Goal: Obtain resource: Obtain resource

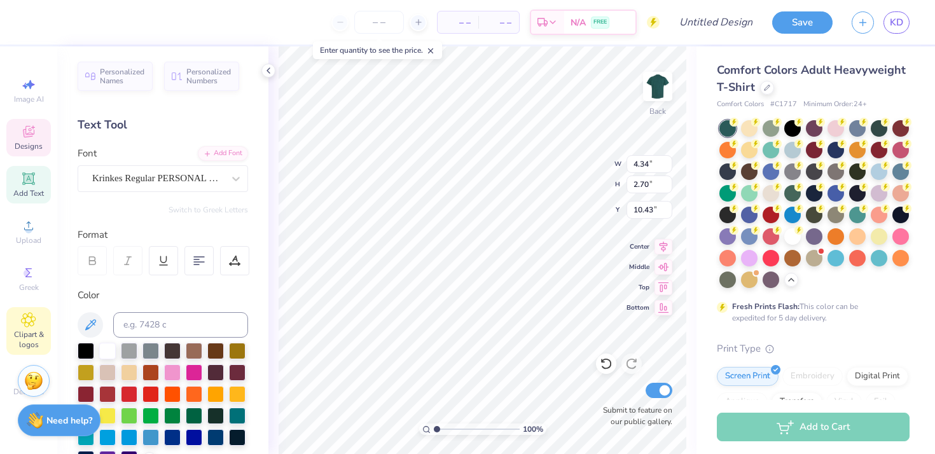
click at [31, 330] on span "Clipart & logos" at bounding box center [28, 340] width 45 height 20
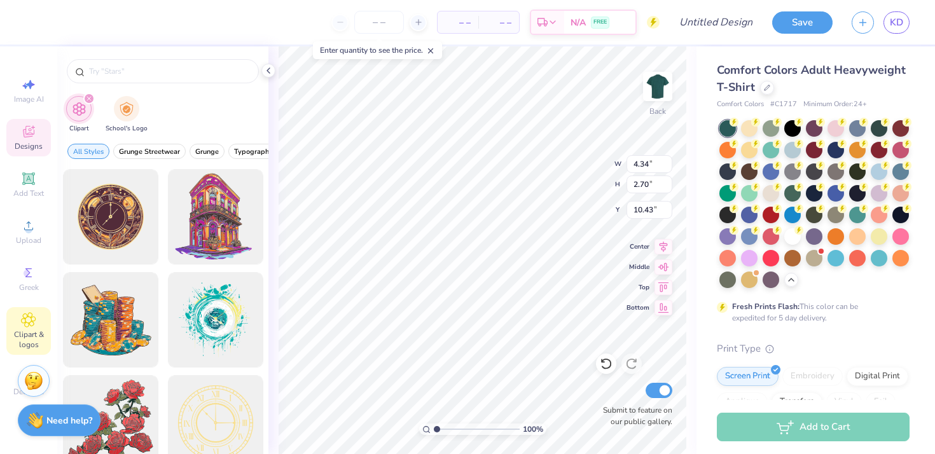
click at [24, 132] on icon at bounding box center [29, 133] width 10 height 8
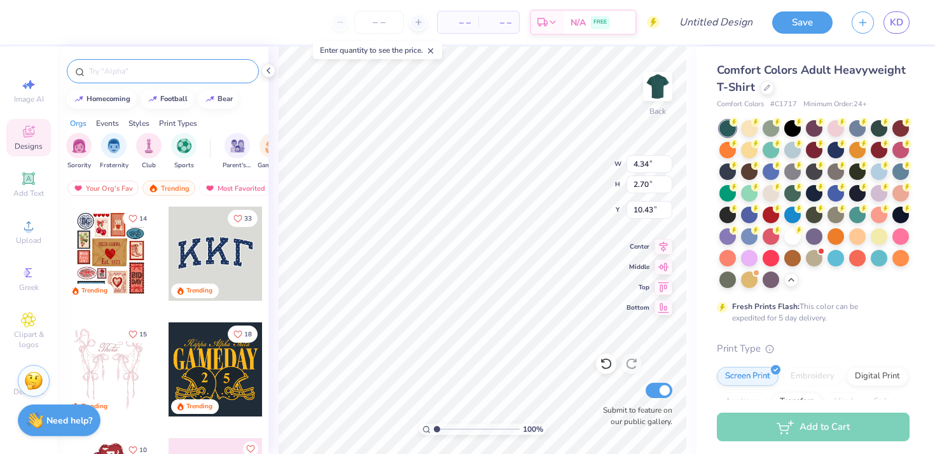
click at [118, 73] on input "text" at bounding box center [169, 71] width 163 height 13
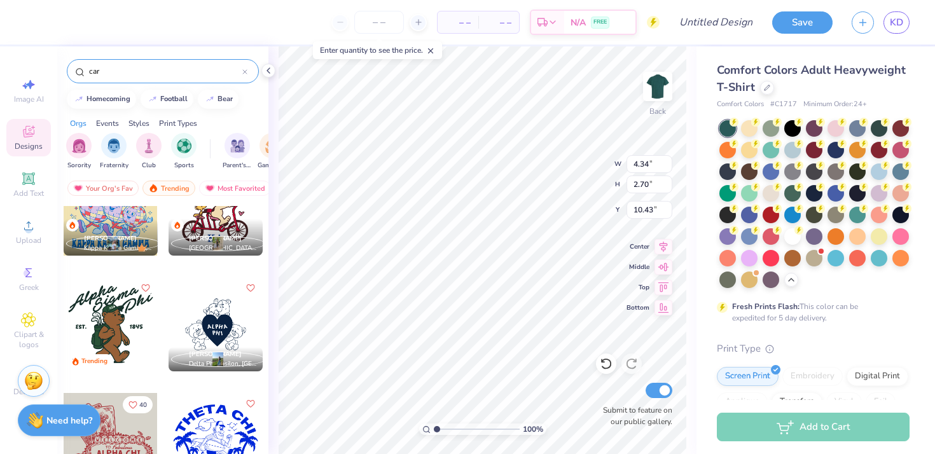
scroll to position [162, 0]
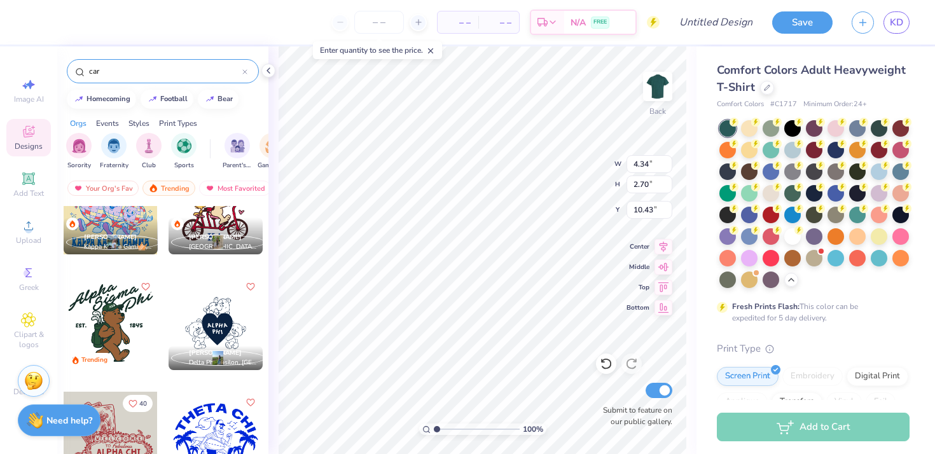
click at [99, 71] on input "car" at bounding box center [165, 71] width 155 height 13
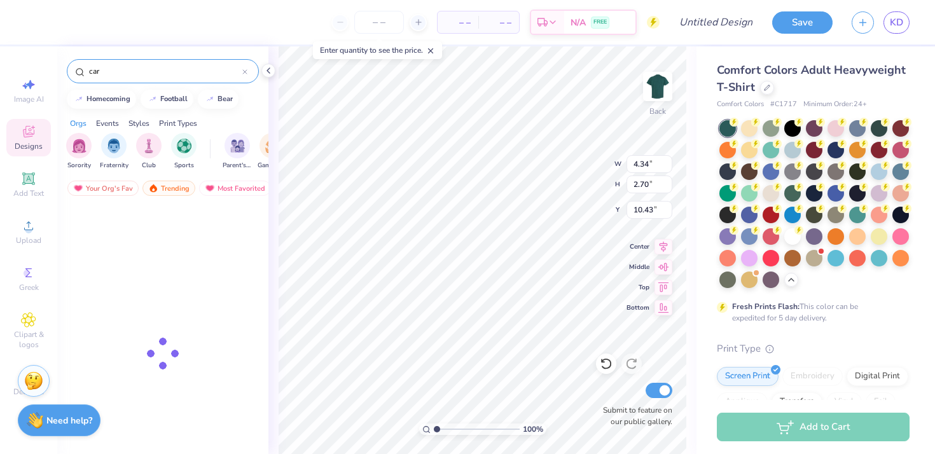
click at [99, 71] on input "car" at bounding box center [165, 71] width 155 height 13
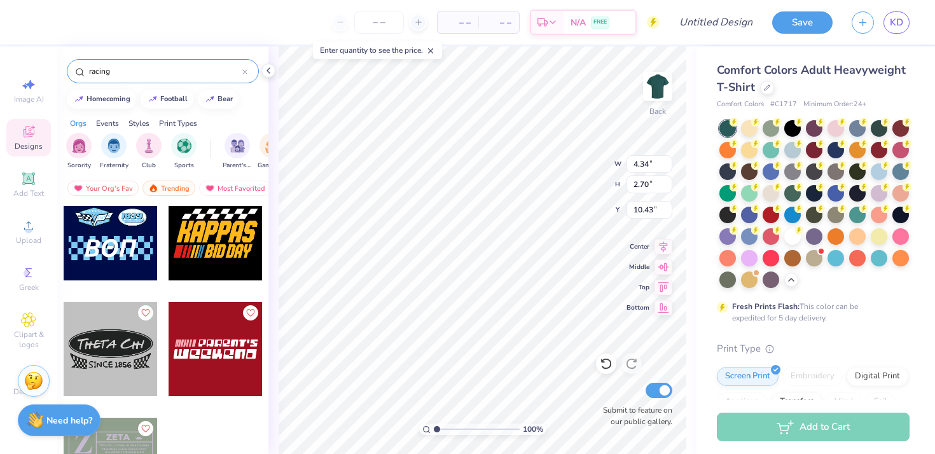
scroll to position [1441, 0]
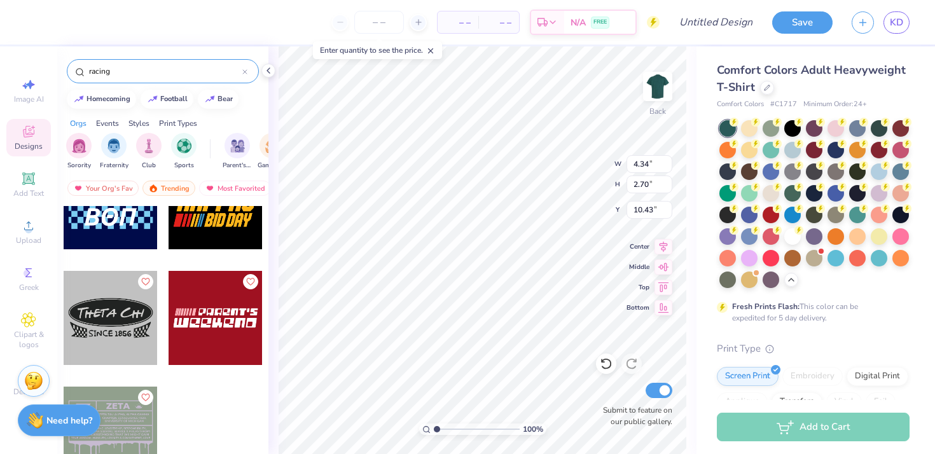
click at [132, 73] on input "racing" at bounding box center [165, 71] width 155 height 13
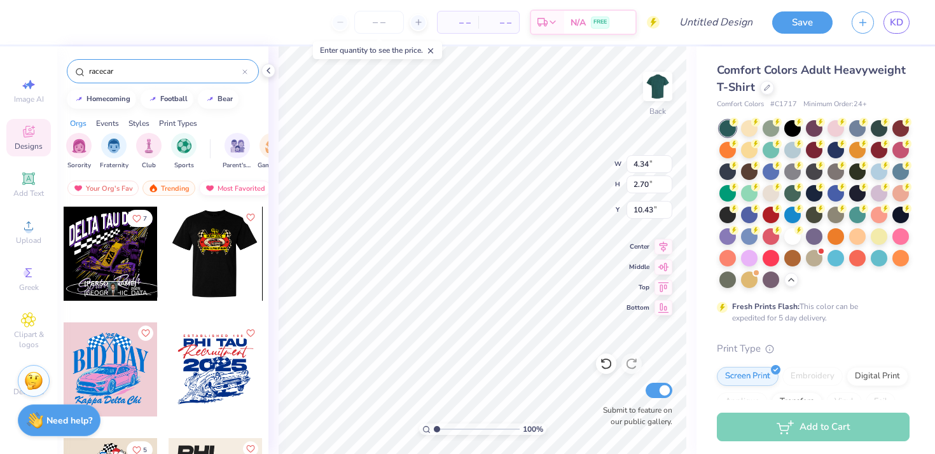
type input "racecar"
click at [215, 189] on div "Most Favorited" at bounding box center [235, 188] width 72 height 15
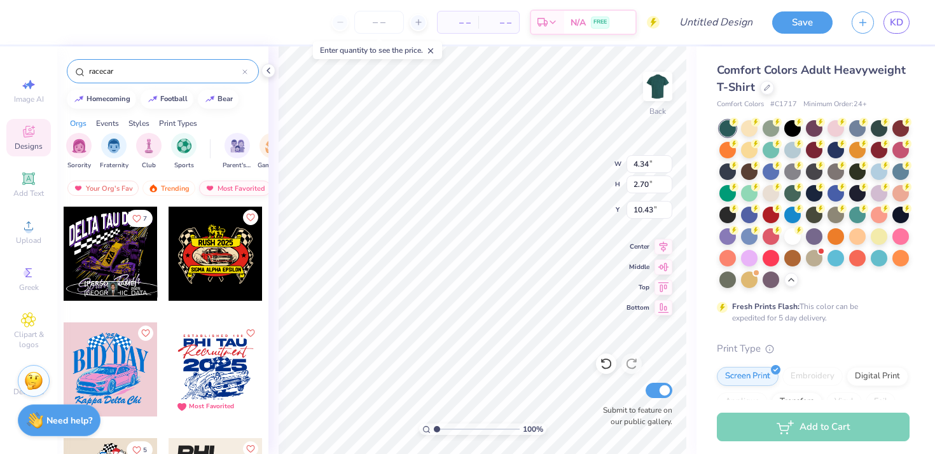
click at [220, 189] on div "Most Favorited" at bounding box center [235, 188] width 72 height 15
click at [167, 180] on div "Your Org's Fav Trending Most Favorited Newest" at bounding box center [162, 191] width 211 height 29
click at [167, 182] on div "Trending" at bounding box center [169, 188] width 53 height 15
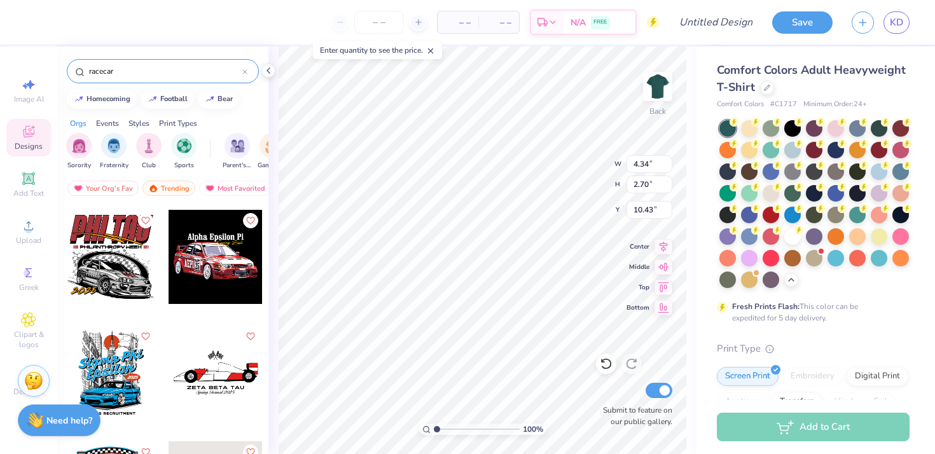
scroll to position [0, 0]
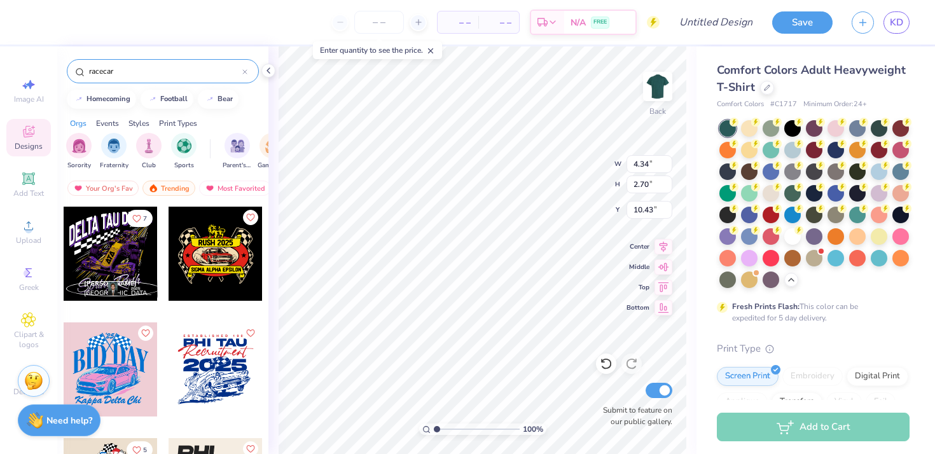
click at [164, 70] on input "racecar" at bounding box center [165, 71] width 155 height 13
click at [26, 18] on div "– – Per Item – – Total Est. Delivery N/A FREE Design Title Save KD" at bounding box center [467, 22] width 935 height 45
click at [888, 22] on link "KD" at bounding box center [897, 22] width 26 height 22
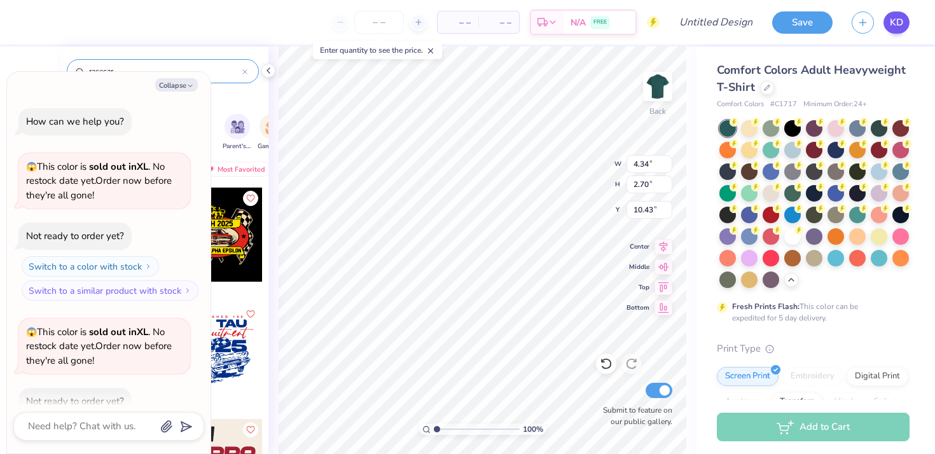
type textarea "x"
